Goal: Navigation & Orientation: Find specific page/section

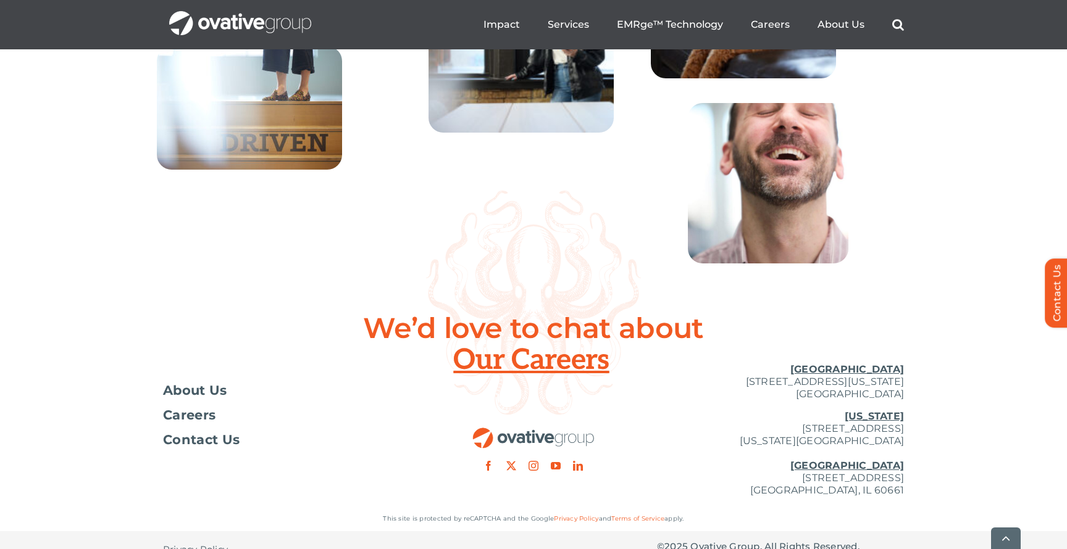
scroll to position [4498, 0]
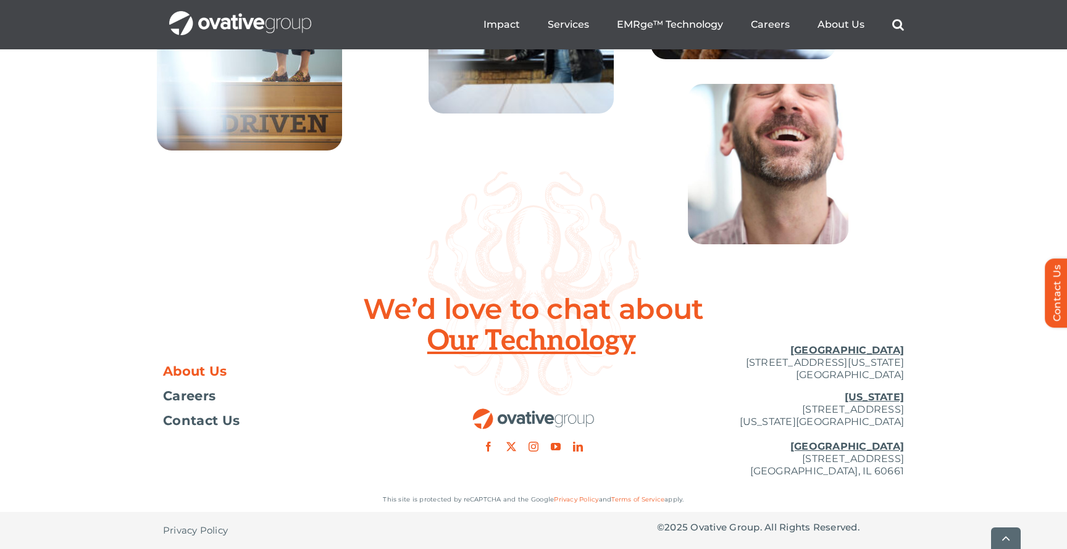
click at [190, 370] on span "About Us" at bounding box center [195, 371] width 64 height 12
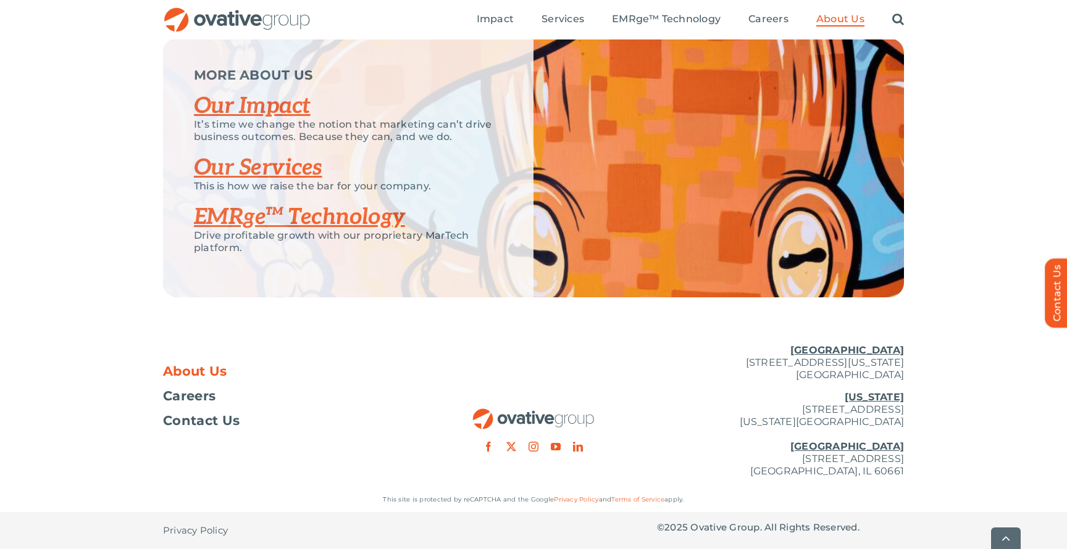
scroll to position [2614, 0]
click at [475, 27] on div "Search for: * Toggle Navigation Impact Expert Insights Case Studies Awards & Pr…" at bounding box center [607, 20] width 593 height 40
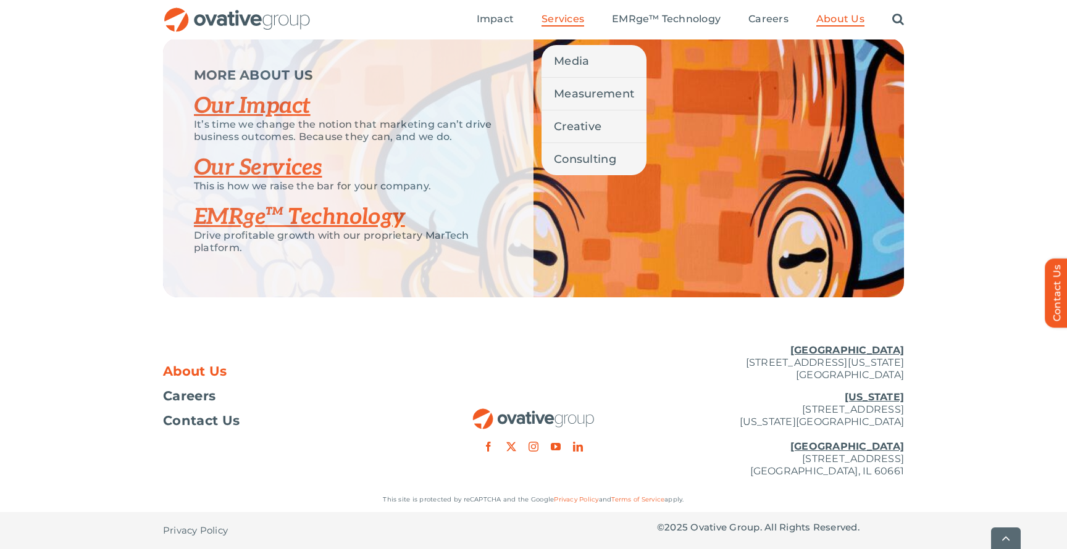
click at [556, 22] on span "Services" at bounding box center [562, 19] width 43 height 12
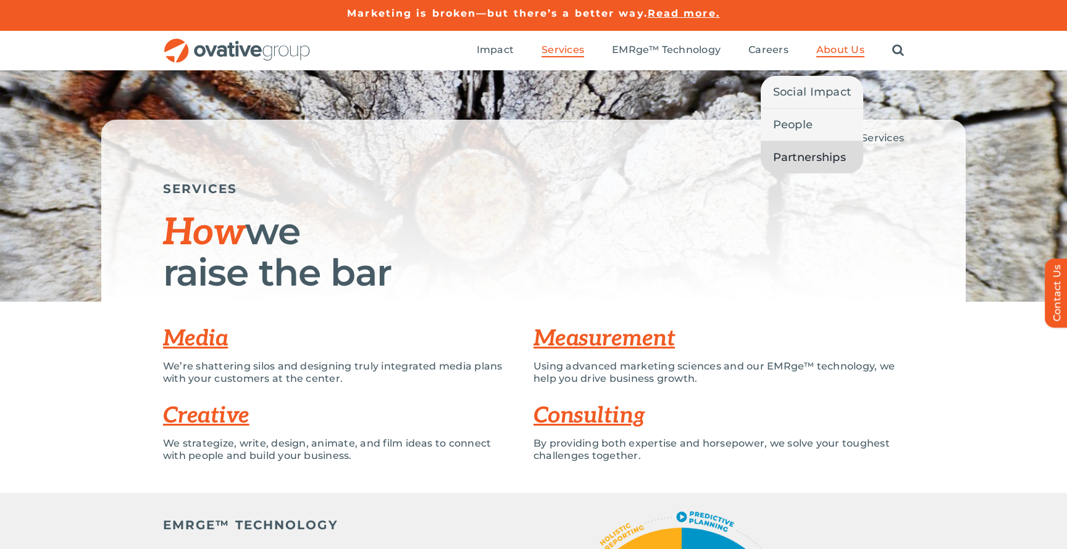
click at [817, 154] on span "Partnerships" at bounding box center [809, 157] width 73 height 17
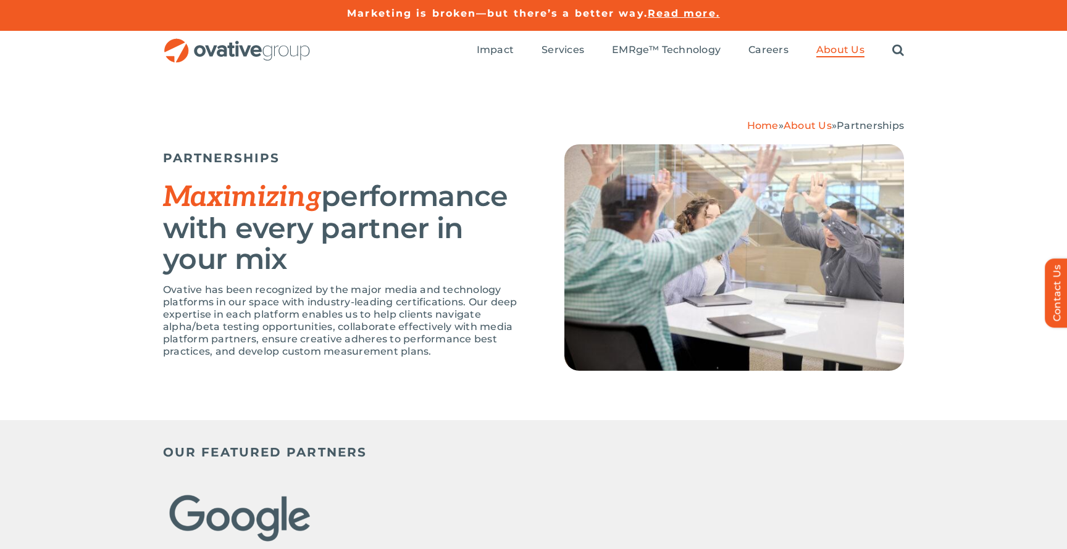
click at [227, 54] on img "OG_Full_horizontal_RGB" at bounding box center [237, 50] width 148 height 25
